Goal: Transaction & Acquisition: Purchase product/service

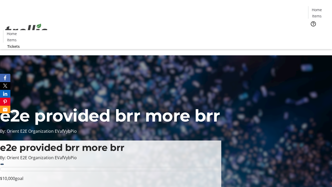
click at [312, 30] on span "Tickets" at bounding box center [318, 32] width 12 height 5
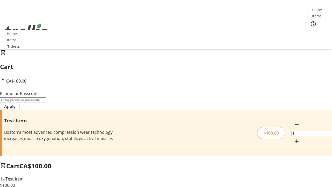
type input "PERCENT"
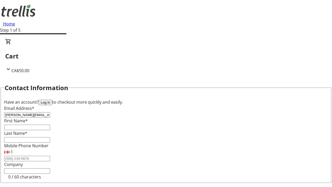
type input "[PERSON_NAME][EMAIL_ADDRESS][DOMAIN_NAME]"
type input "[PERSON_NAME]"
type input "Bergnaum"
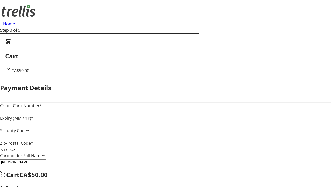
type input "V1Y 0C2"
